Goal: Check status: Check status

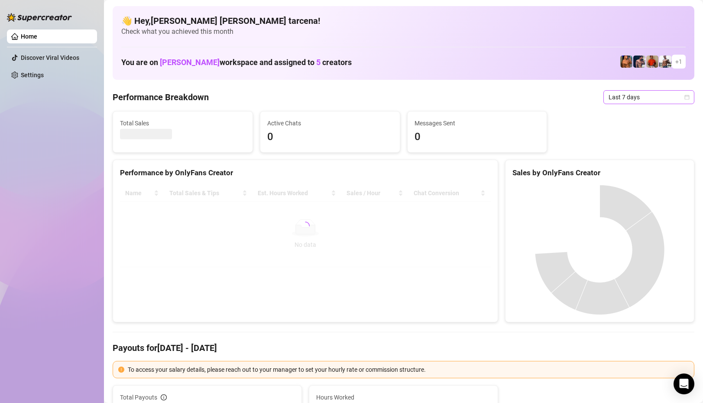
click at [639, 99] on span "Last 7 days" at bounding box center [649, 97] width 81 height 13
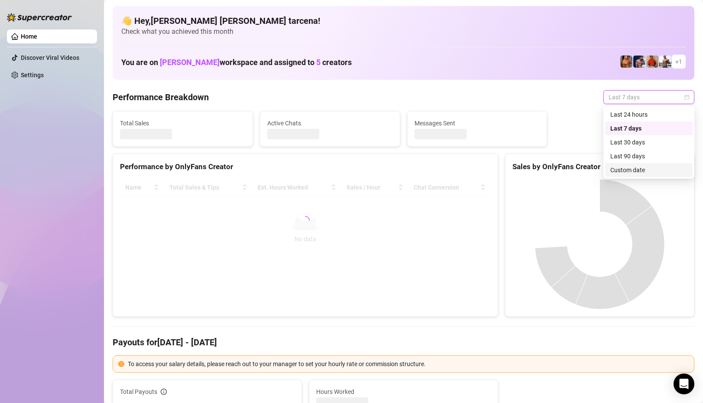
click at [648, 177] on div "Last 90 days Custom date Last 24 hours Last 7 days Last 30 days Last 90 days Cu…" at bounding box center [649, 142] width 91 height 73
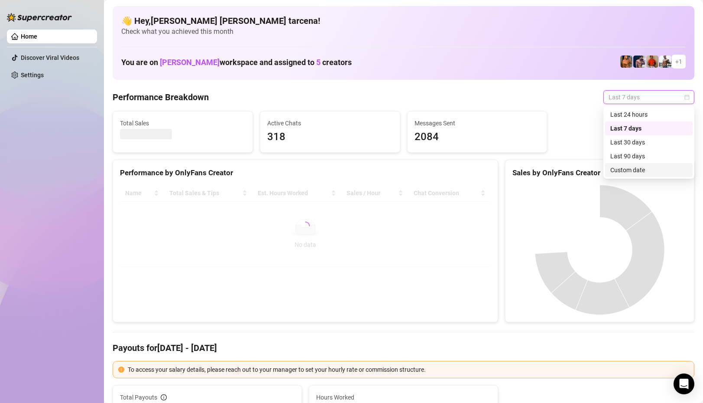
click at [649, 169] on div "Custom date" at bounding box center [649, 170] width 77 height 10
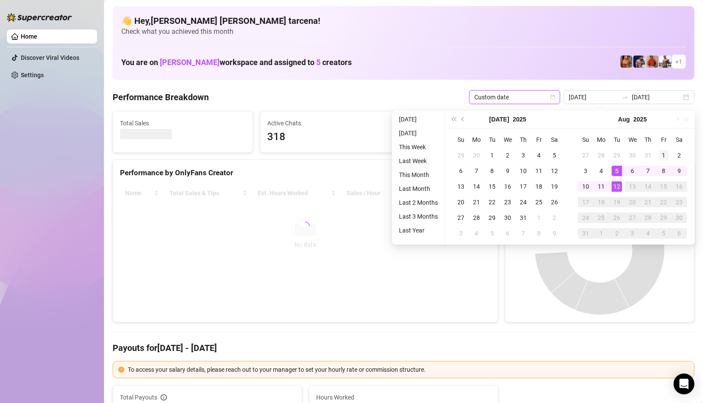
type input "[DATE]"
click at [666, 155] on div "1" at bounding box center [664, 155] width 10 height 10
type input "[DATE]"
click at [617, 186] on div "12" at bounding box center [617, 186] width 10 height 10
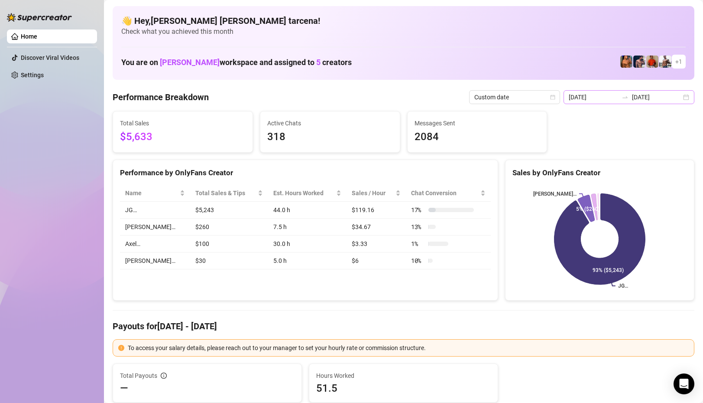
click at [631, 98] on div at bounding box center [625, 97] width 14 height 7
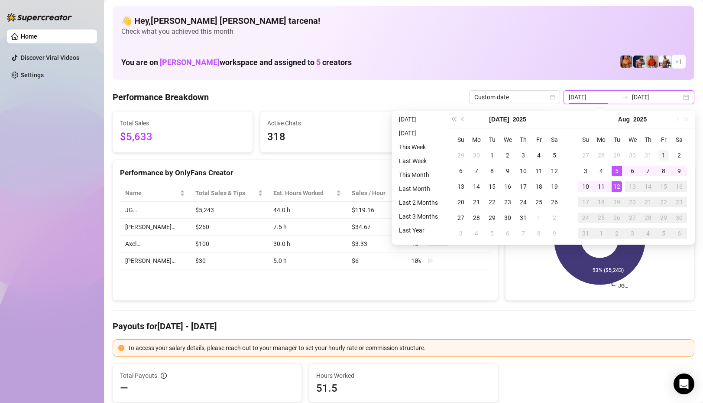
type input "[DATE]"
click at [663, 155] on div "1" at bounding box center [664, 155] width 10 height 10
type input "[DATE]"
click at [617, 183] on div "12" at bounding box center [617, 186] width 10 height 10
type input "[DATE]"
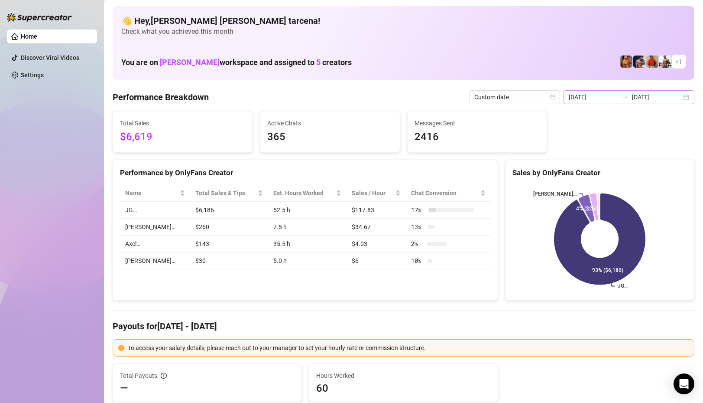
click at [629, 96] on icon "swap-right" at bounding box center [625, 97] width 7 height 7
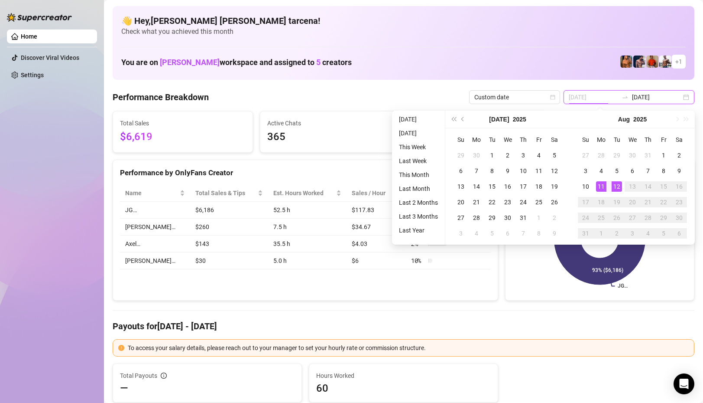
type input "[DATE]"
click at [614, 188] on div "12" at bounding box center [617, 186] width 10 height 10
type input "[DATE]"
